Goal: Information Seeking & Learning: Learn about a topic

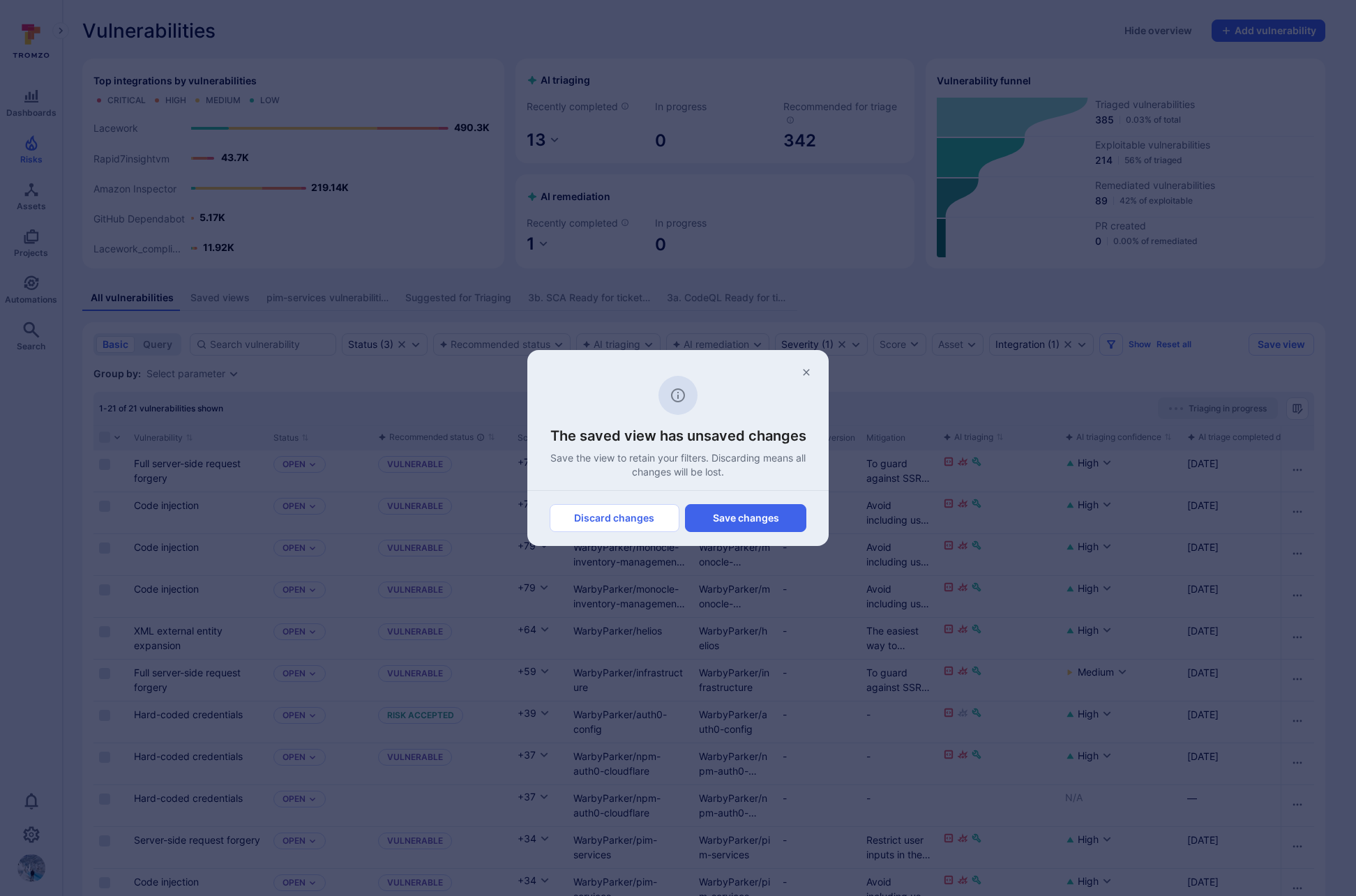
scroll to position [462, 0]
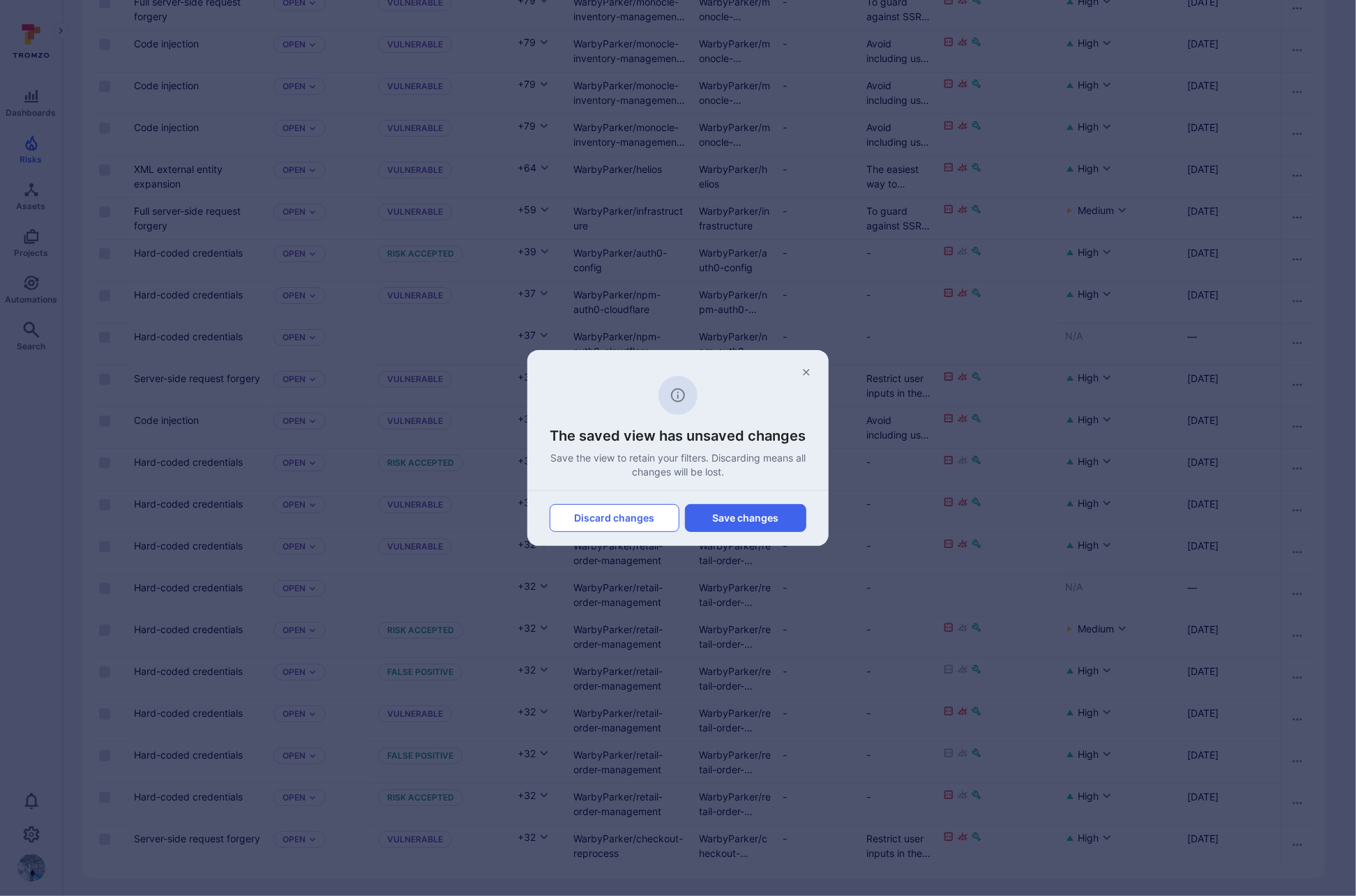
click at [641, 519] on button "Discard changes" at bounding box center [615, 519] width 130 height 28
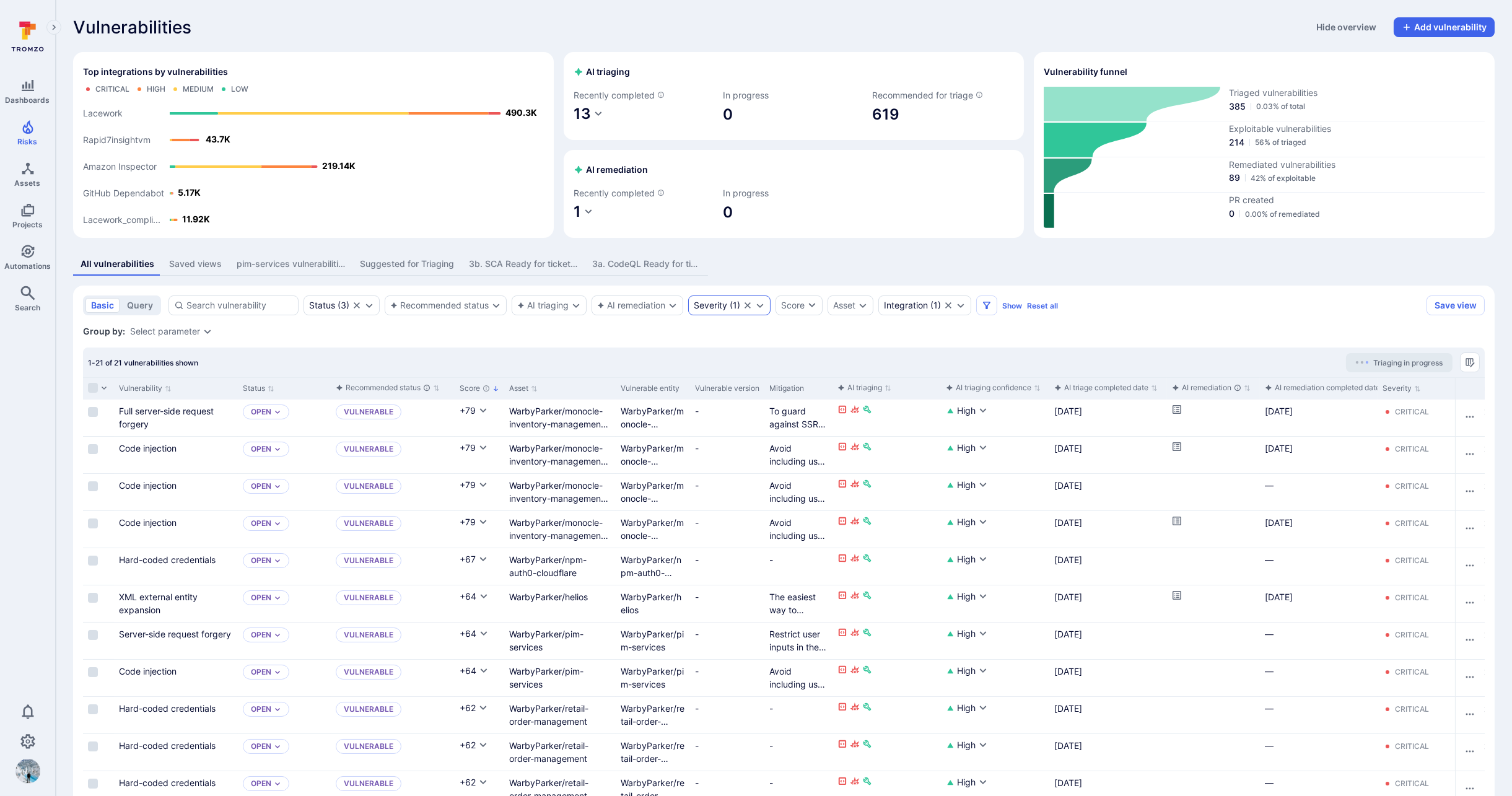
click at [712, 308] on div "Severity" at bounding box center [711, 306] width 33 height 10
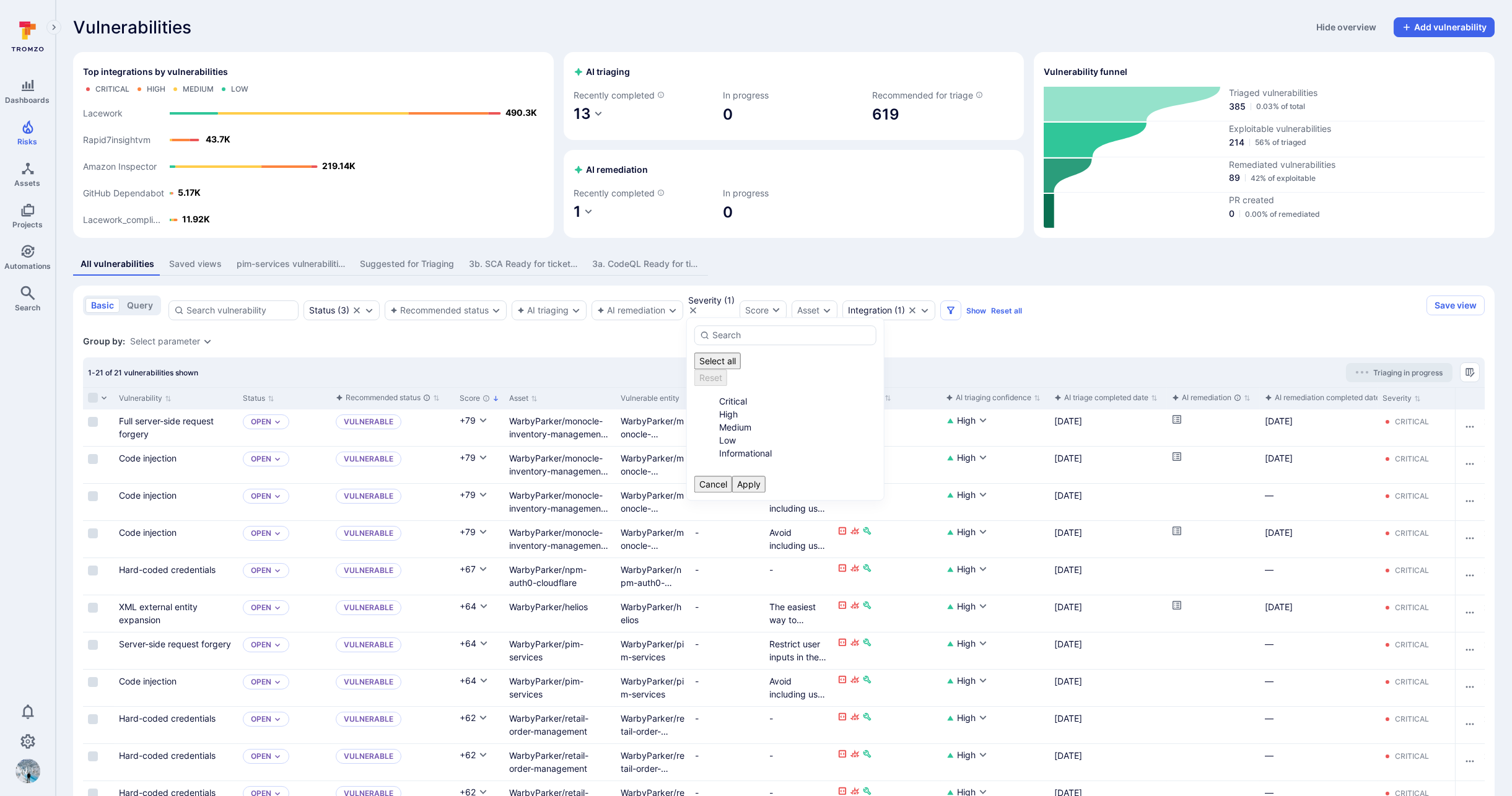
click at [648, 340] on section "basic query Status ( 3 ) Recommended status AI triaging AI remediation Severity…" at bounding box center [784, 743] width 1421 height 914
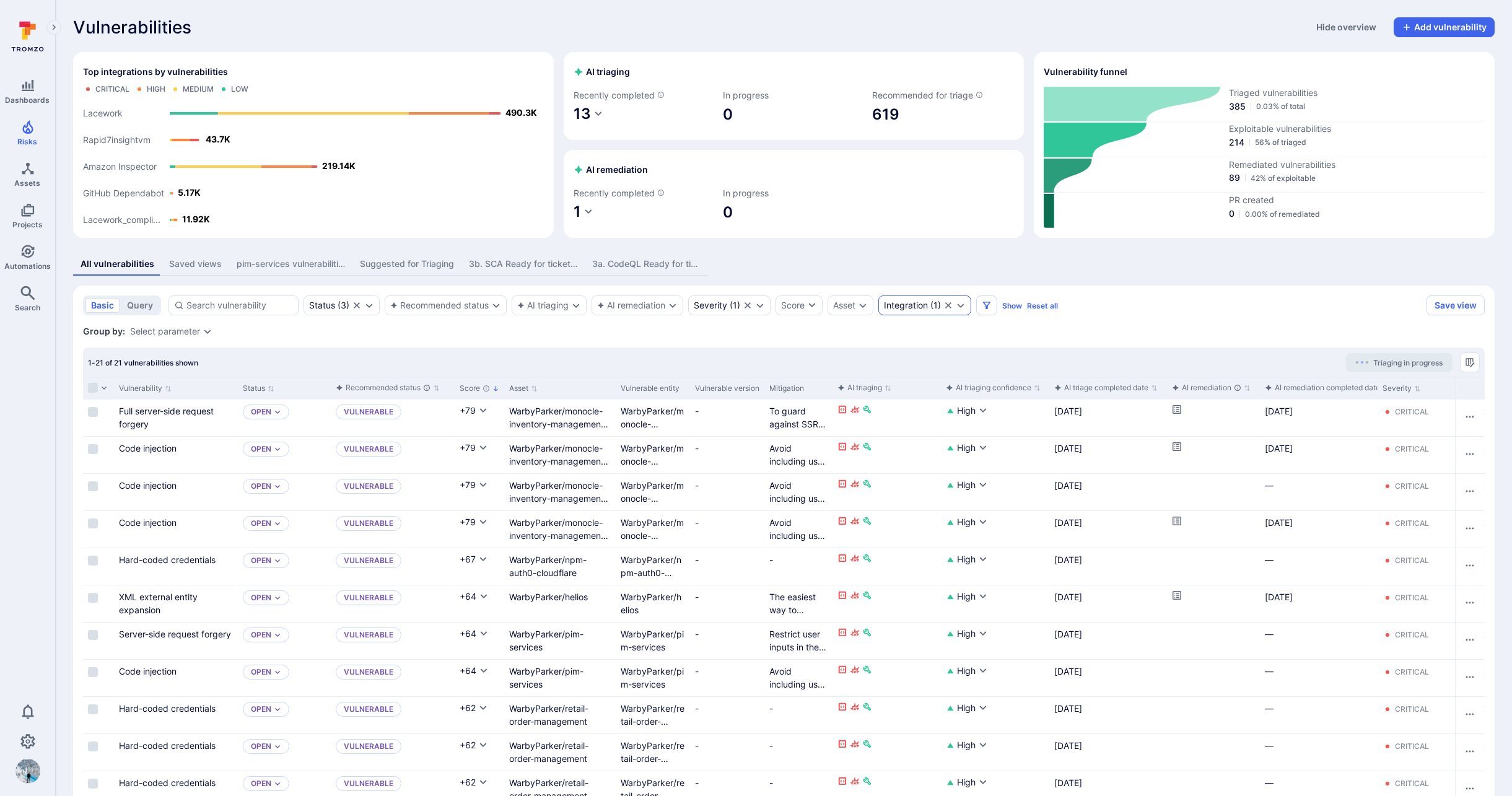
click at [901, 308] on div "Integration" at bounding box center [906, 306] width 44 height 10
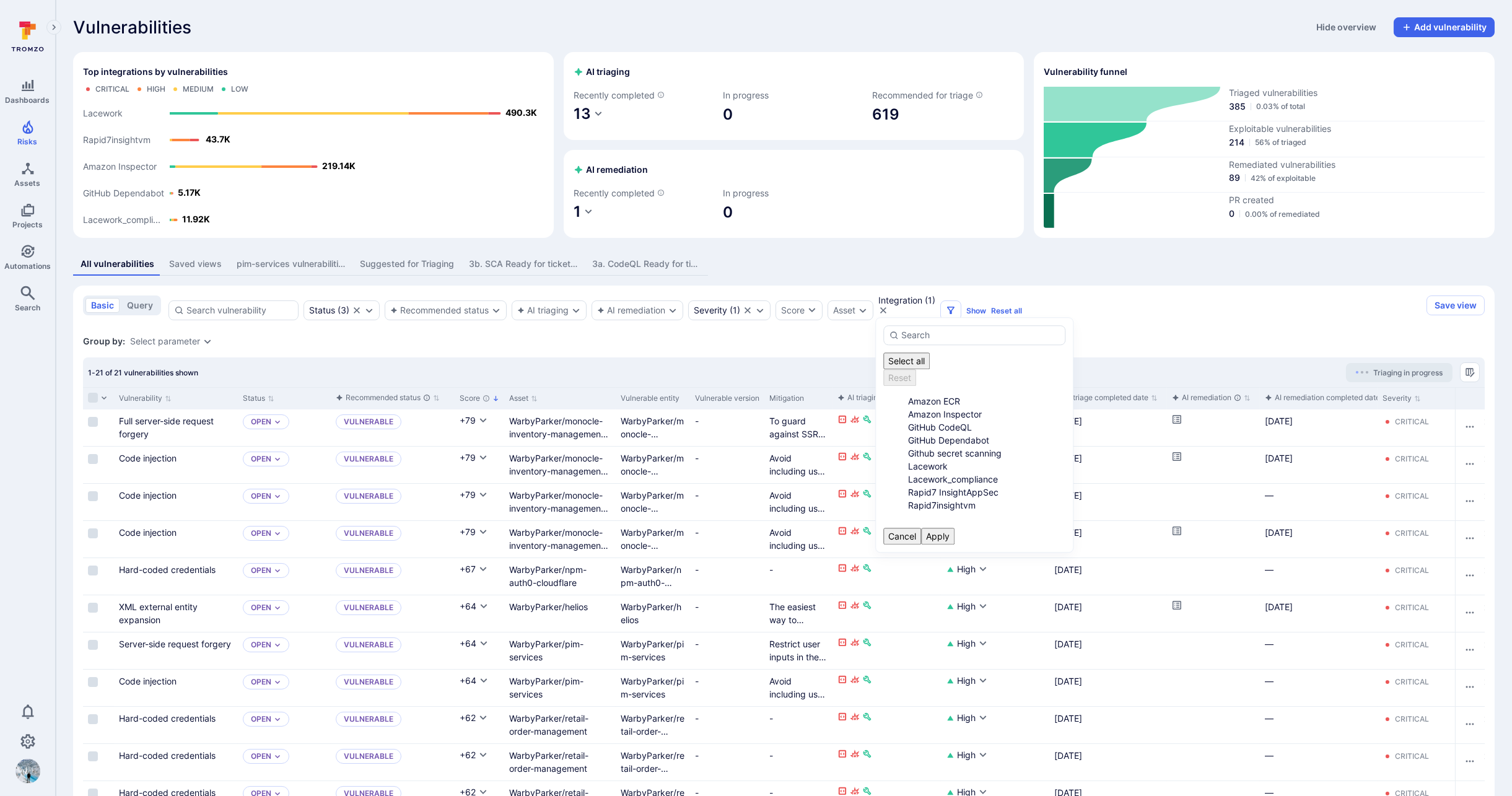
click at [1204, 319] on section "basic query Status ( 3 ) Recommended status AI triaging AI remediation Severity…" at bounding box center [784, 743] width 1421 height 914
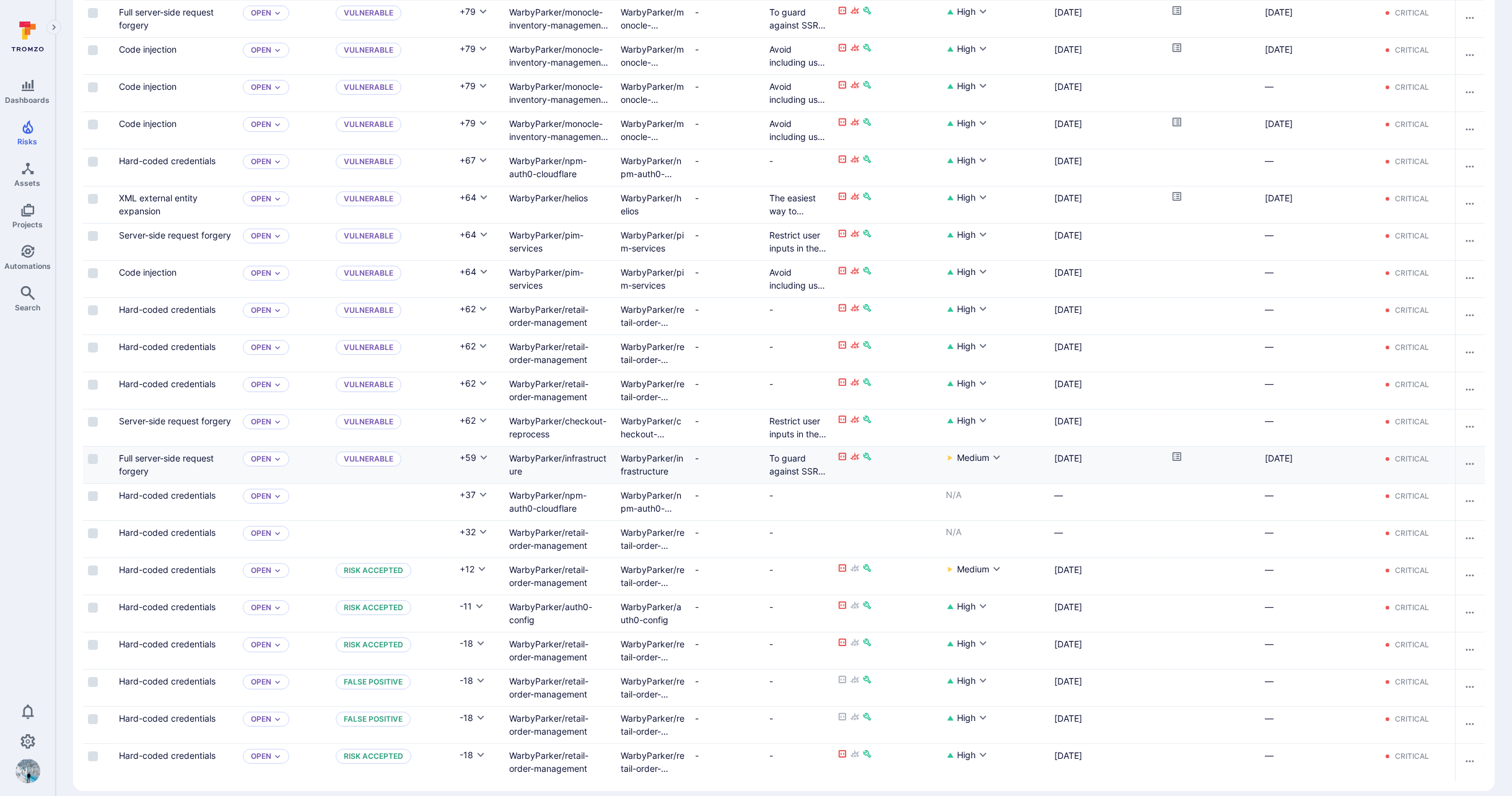
scroll to position [418, 0]
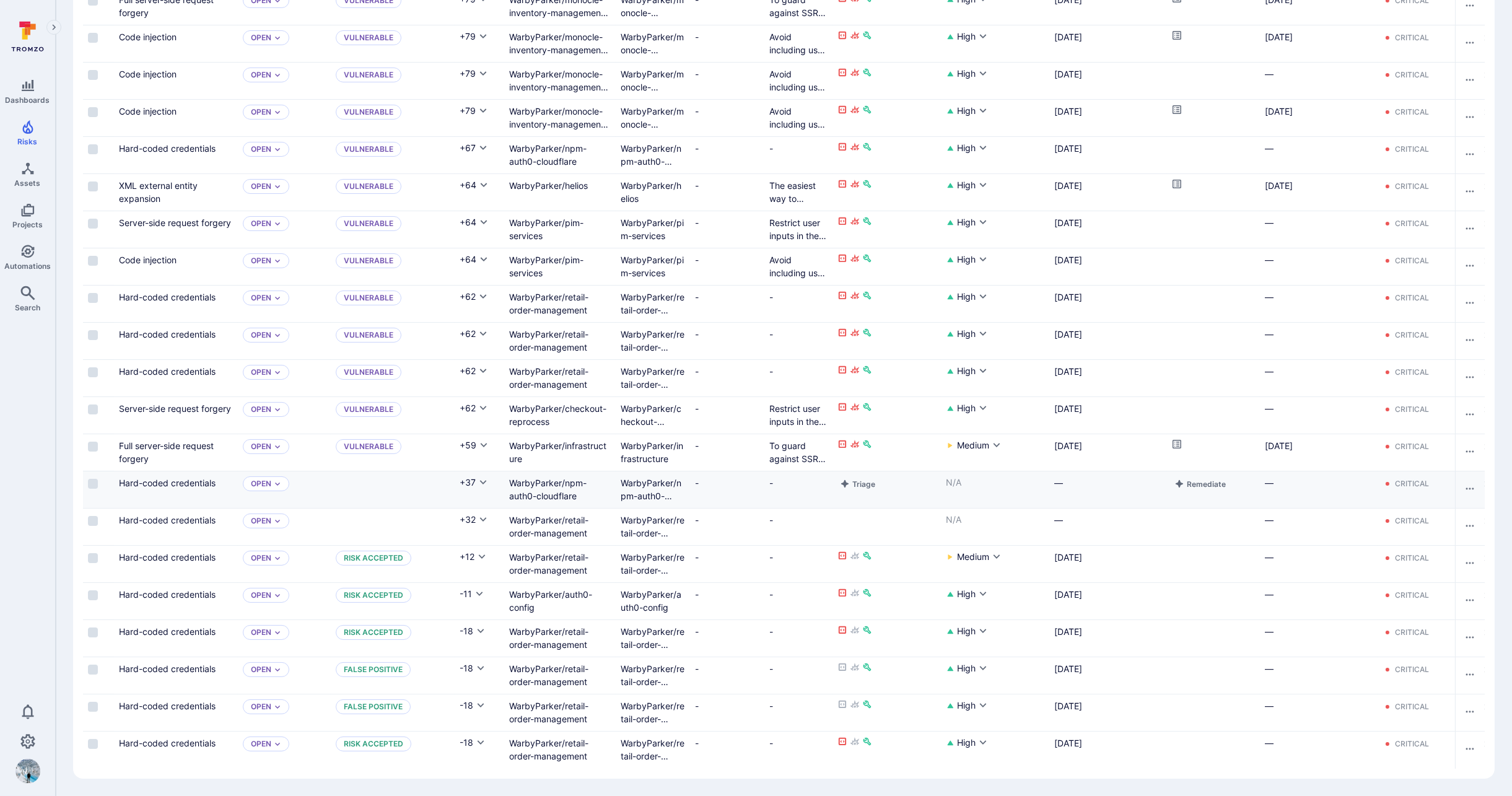
click at [856, 478] on button "Triage" at bounding box center [857, 484] width 40 height 15
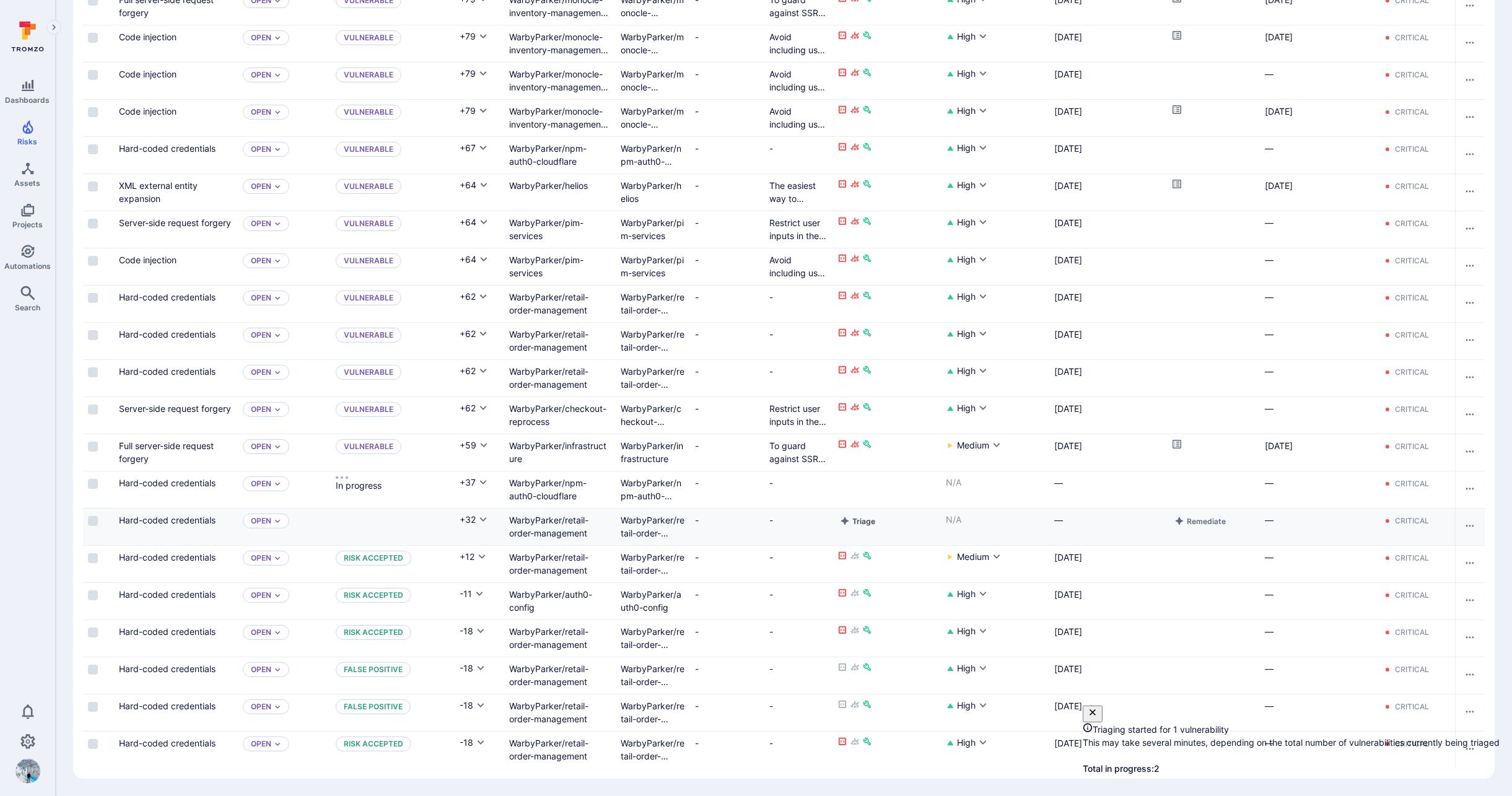
click at [858, 515] on button "Triage" at bounding box center [857, 521] width 40 height 15
click at [1095, 624] on icon "close" at bounding box center [1092, 627] width 6 height 6
drag, startPoint x: 1485, startPoint y: 697, endPoint x: 1477, endPoint y: 697, distance: 8.0
click at [1095, 709] on icon "close" at bounding box center [1092, 712] width 6 height 6
click at [187, 738] on link "Hard-coded credentials" at bounding box center [167, 743] width 97 height 11
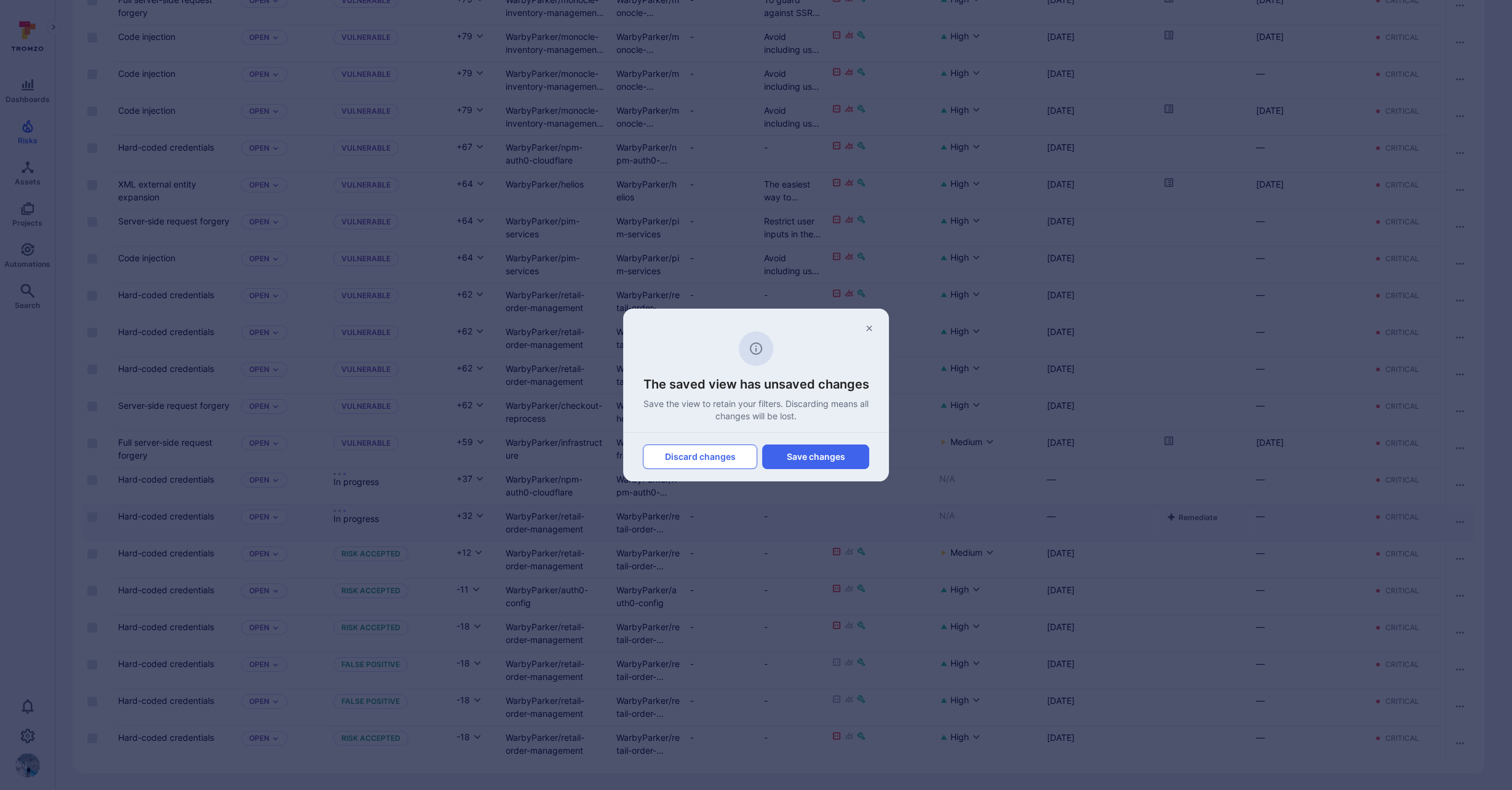
click at [719, 457] on button "Discard changes" at bounding box center [700, 457] width 114 height 25
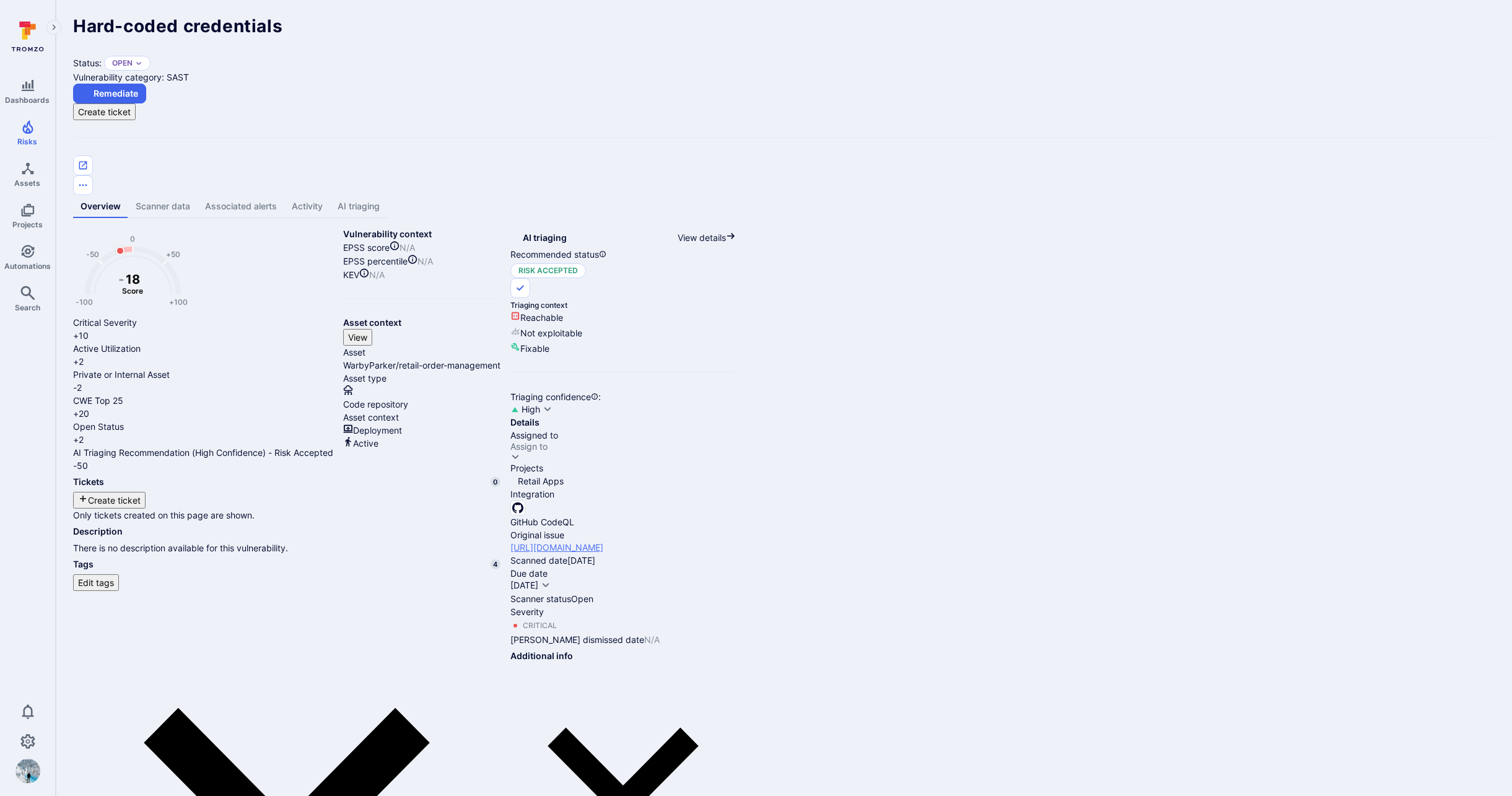
click at [603, 542] on link "[URL][DOMAIN_NAME]" at bounding box center [557, 548] width 93 height 13
click at [363, 195] on link "AI triaging" at bounding box center [358, 207] width 57 height 23
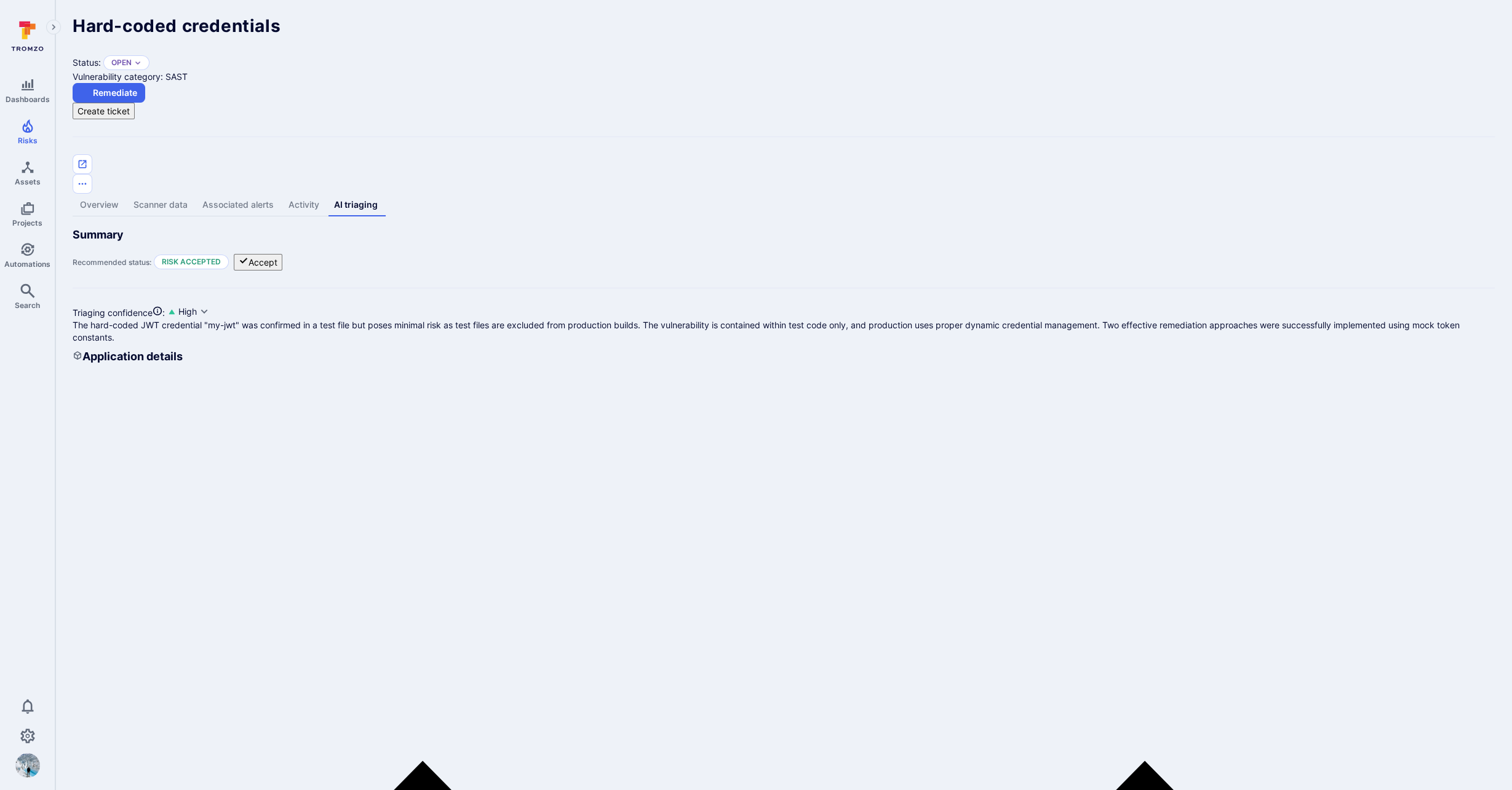
click at [112, 194] on link "Overview" at bounding box center [99, 205] width 54 height 23
